Goal: Navigation & Orientation: Go to known website

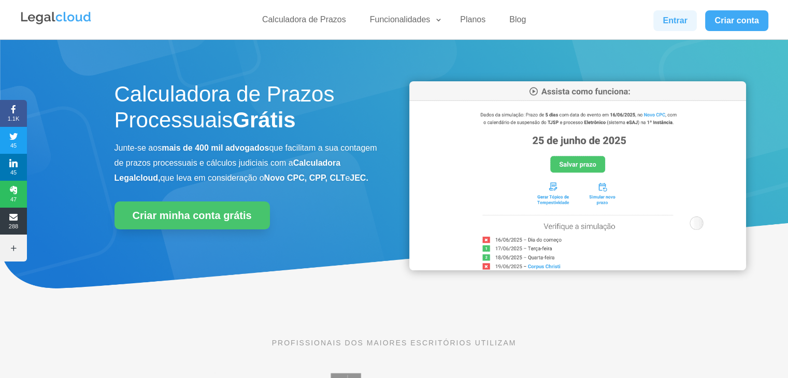
click at [663, 18] on link "Entrar" at bounding box center [675, 20] width 44 height 21
click at [657, 17] on link "Entrar" at bounding box center [675, 20] width 44 height 21
click at [677, 18] on link "Entrar" at bounding box center [675, 20] width 44 height 21
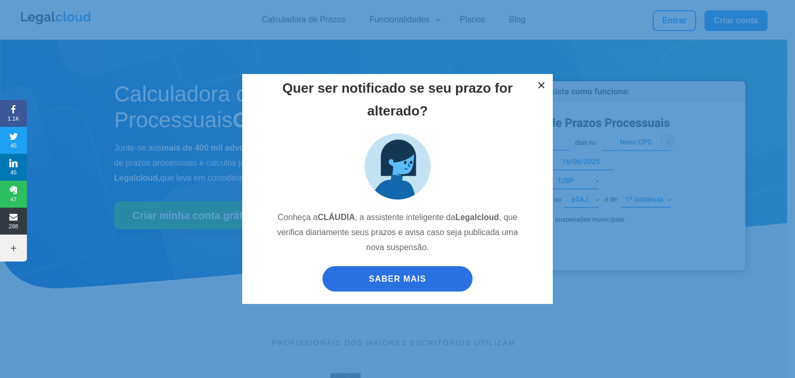
click at [543, 78] on button "×" at bounding box center [541, 85] width 23 height 23
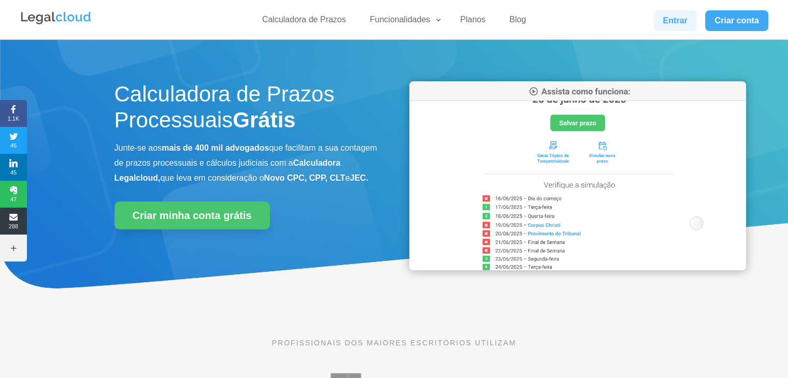
click at [665, 17] on link "Entrar" at bounding box center [675, 20] width 44 height 21
